Goal: Task Accomplishment & Management: Manage account settings

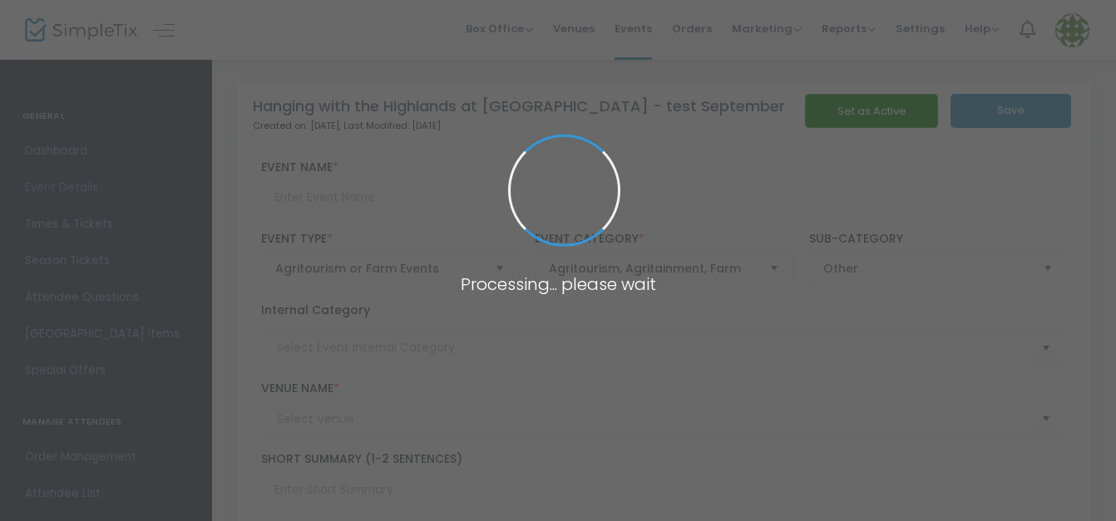
type input "Hanging with the Highlands at [GEOGRAPHIC_DATA] - test September"
type textarea "A Gentle Giant Encounter - Step into the pasture and meet the stars of the farm…"
type input "7.000 %"
type input "Buy Tickets"
type input "[GEOGRAPHIC_DATA]"
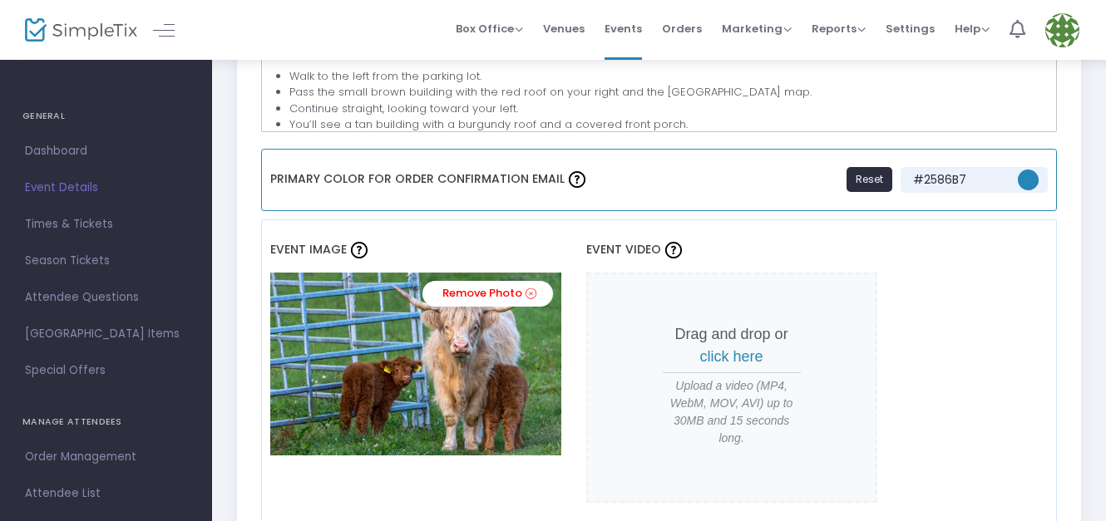
scroll to position [1330, 0]
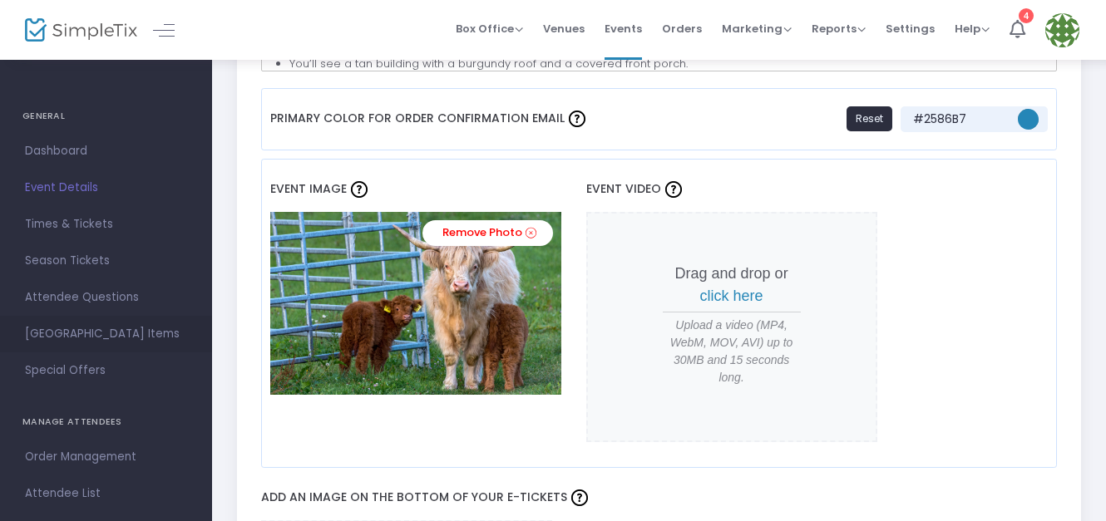
click at [145, 329] on span "[GEOGRAPHIC_DATA] Items" at bounding box center [106, 334] width 162 height 22
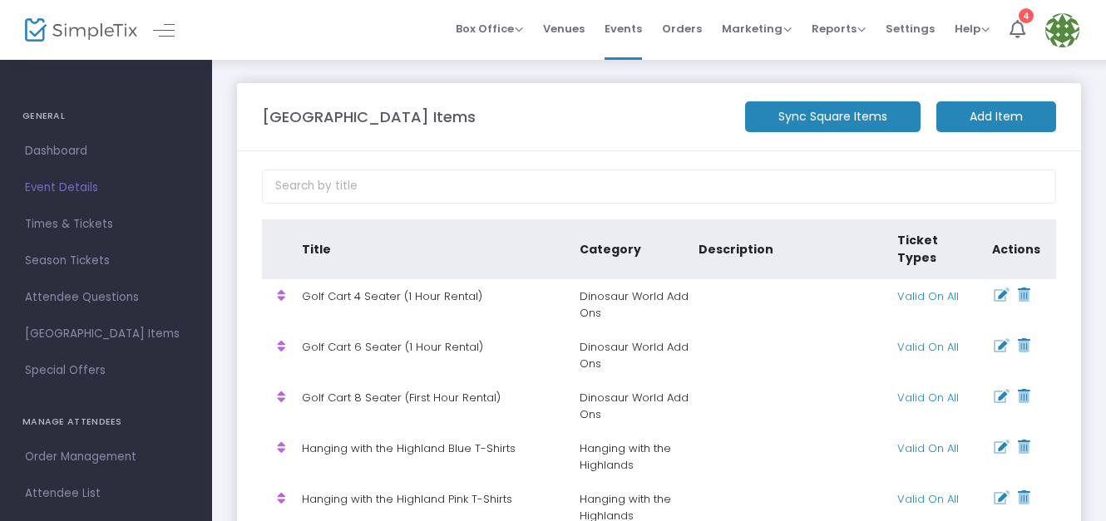
scroll to position [83, 0]
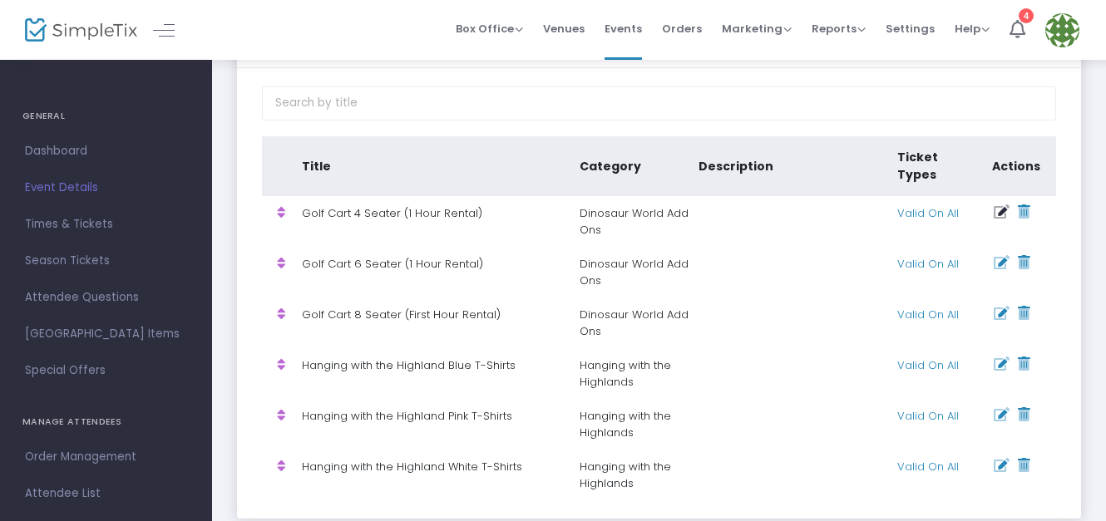
click at [1000, 205] on icon at bounding box center [1002, 212] width 16 height 14
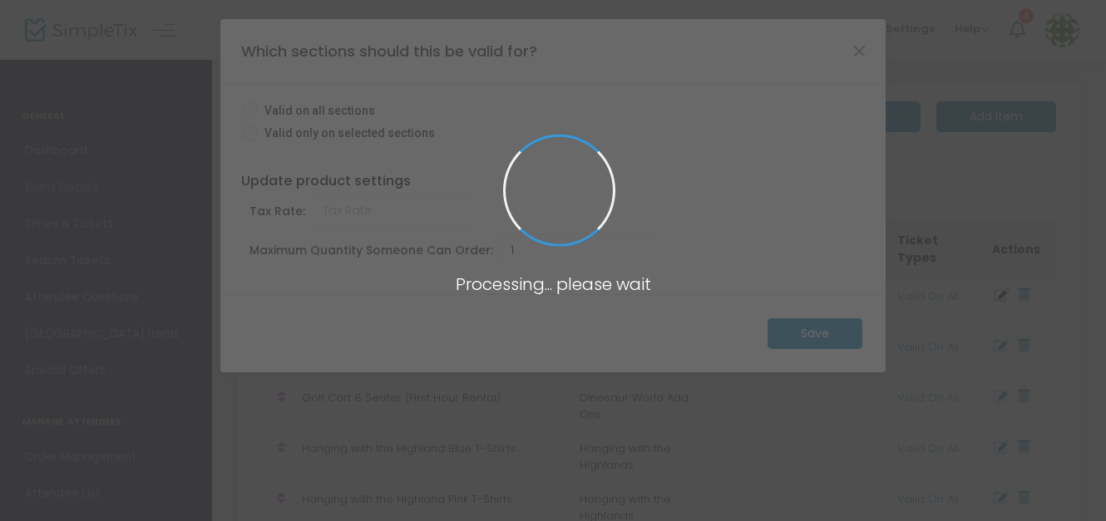
scroll to position [0, 0]
radio input "true"
type input "0.000"
type input "10"
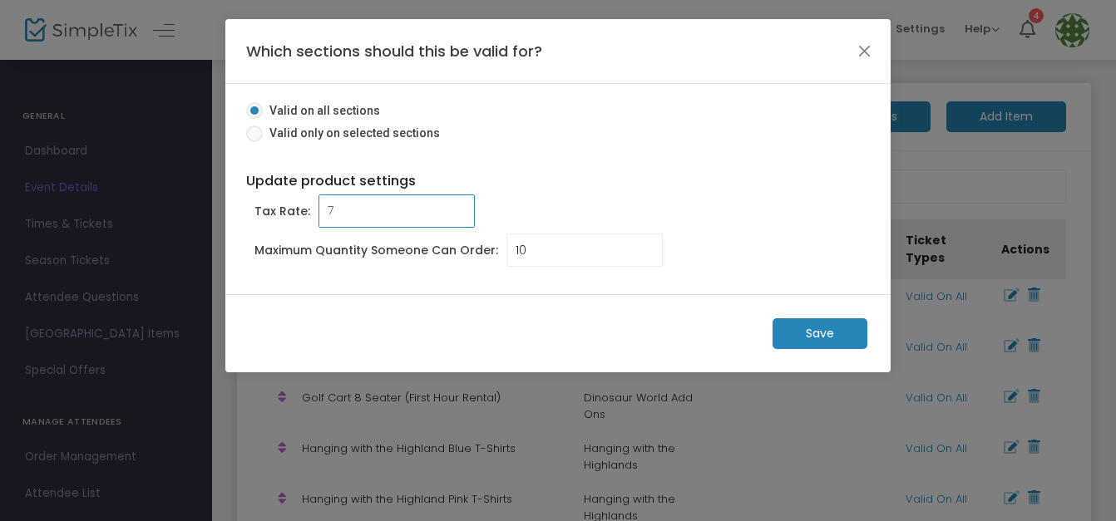
type input "7.000"
click at [790, 324] on m-button "Save" at bounding box center [819, 333] width 95 height 31
radio input "false"
type input "1"
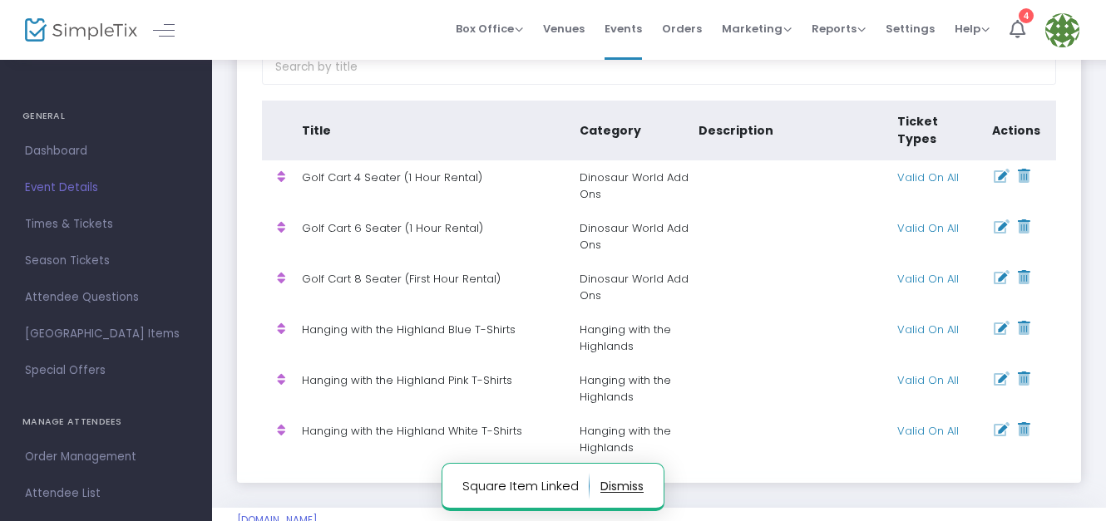
scroll to position [138, 0]
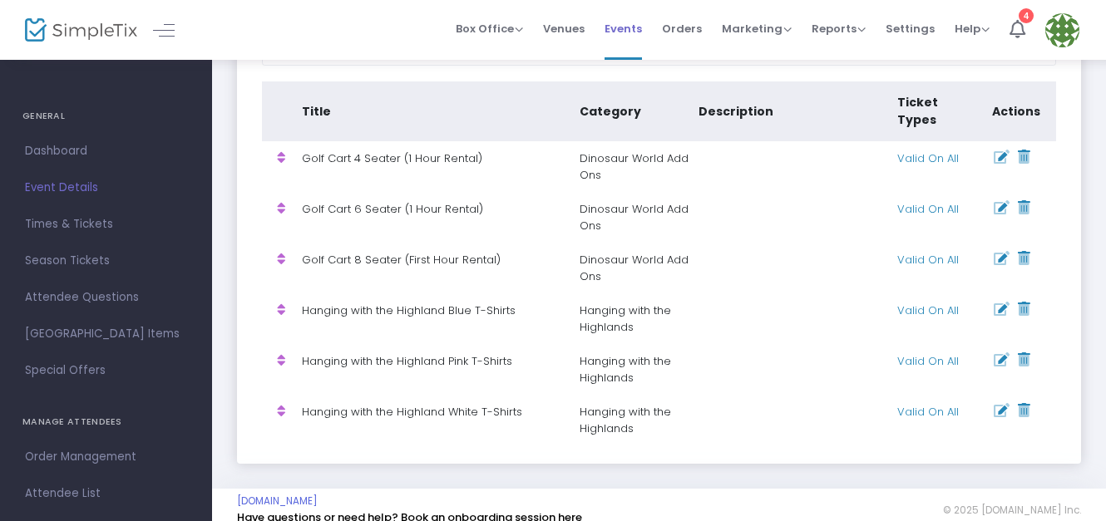
click at [634, 34] on span "Events" at bounding box center [622, 28] width 37 height 42
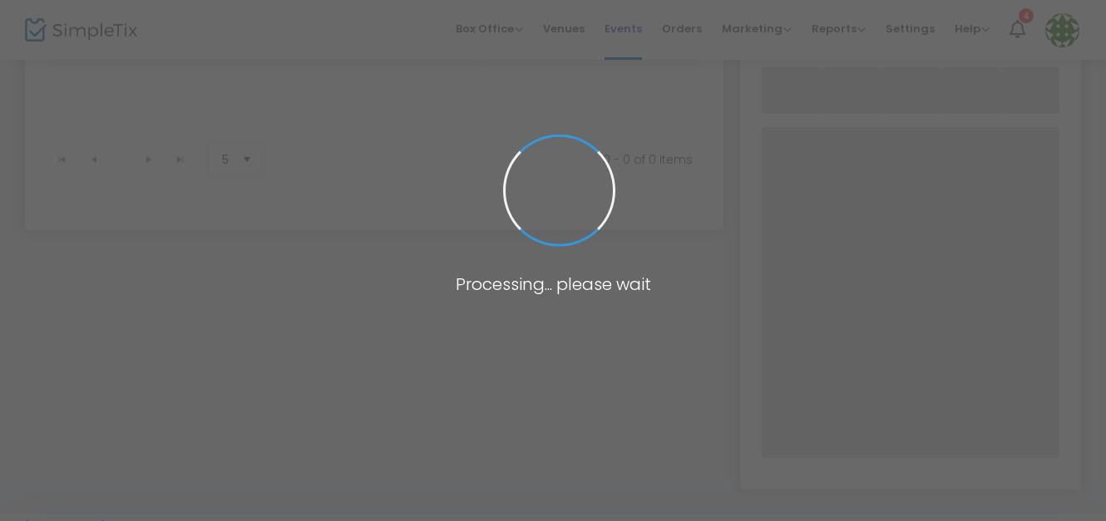
scroll to position [177, 0]
